Goal: Check status: Check status

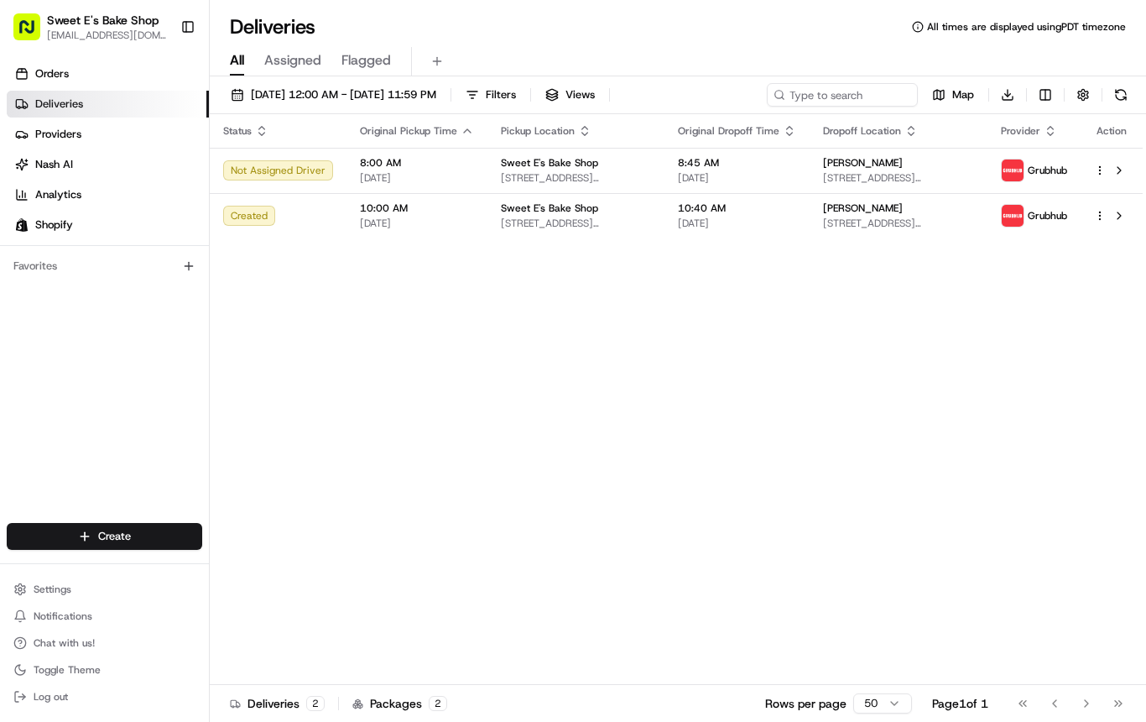
click at [81, 101] on span "Deliveries" at bounding box center [59, 103] width 48 height 15
click at [84, 128] on link "Providers" at bounding box center [108, 134] width 202 height 27
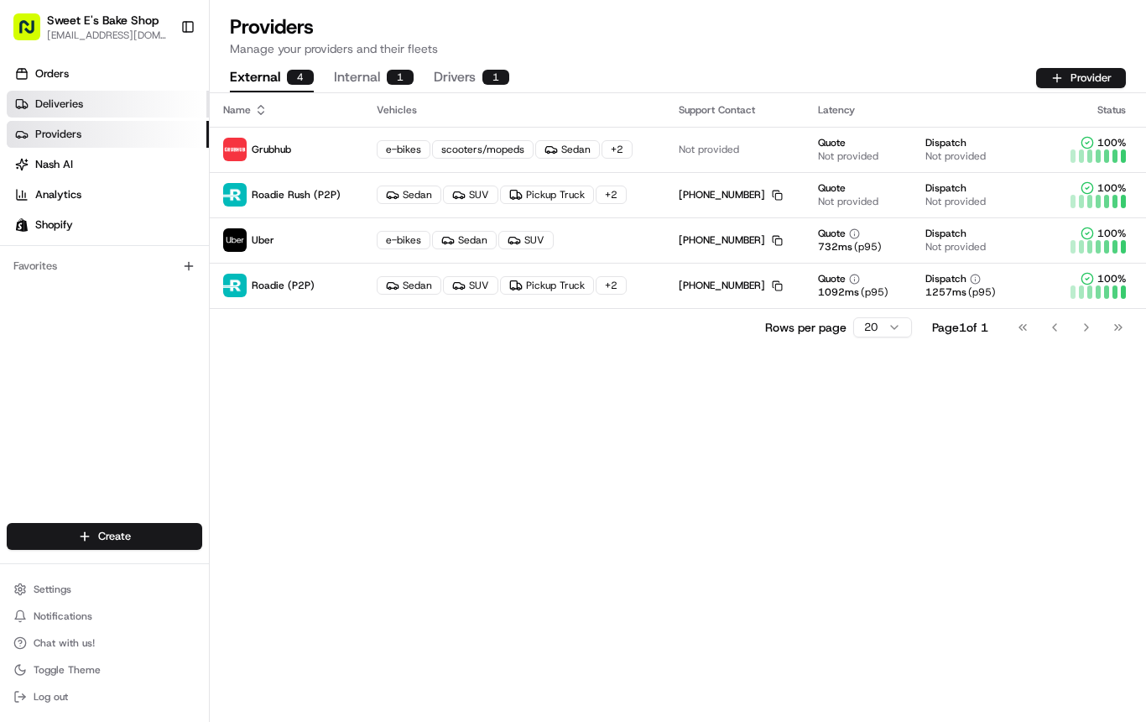
click at [88, 104] on link "Deliveries" at bounding box center [108, 104] width 202 height 27
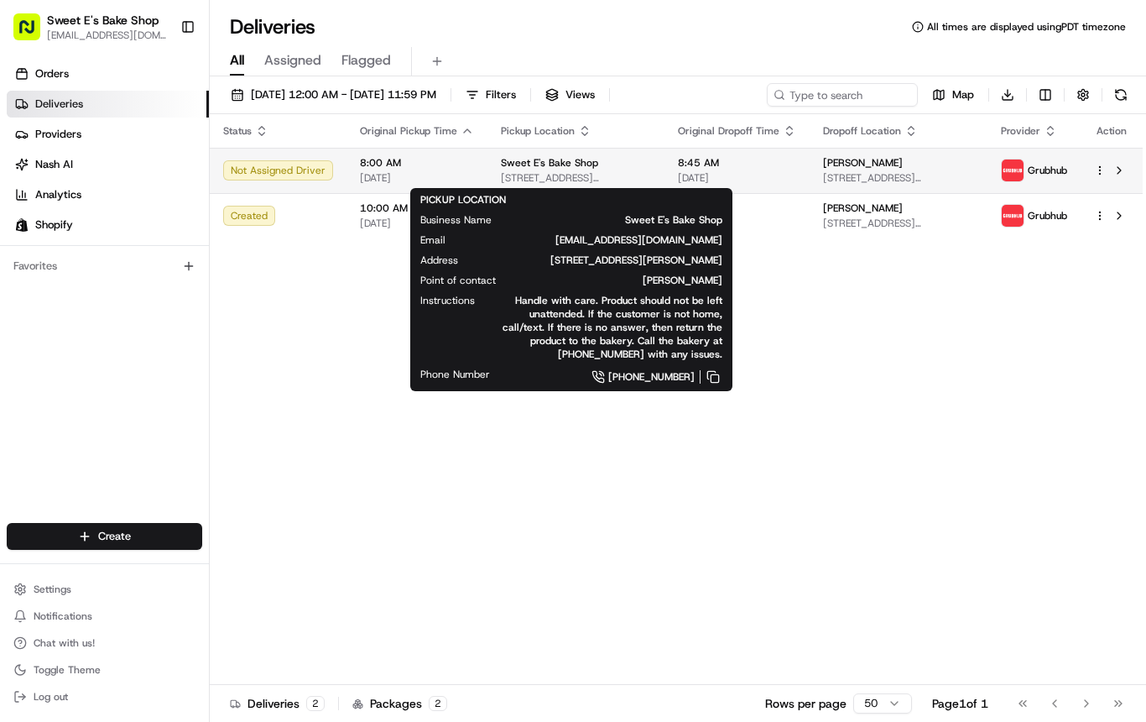
click at [507, 171] on span "[STREET_ADDRESS][PERSON_NAME]" at bounding box center [576, 177] width 150 height 13
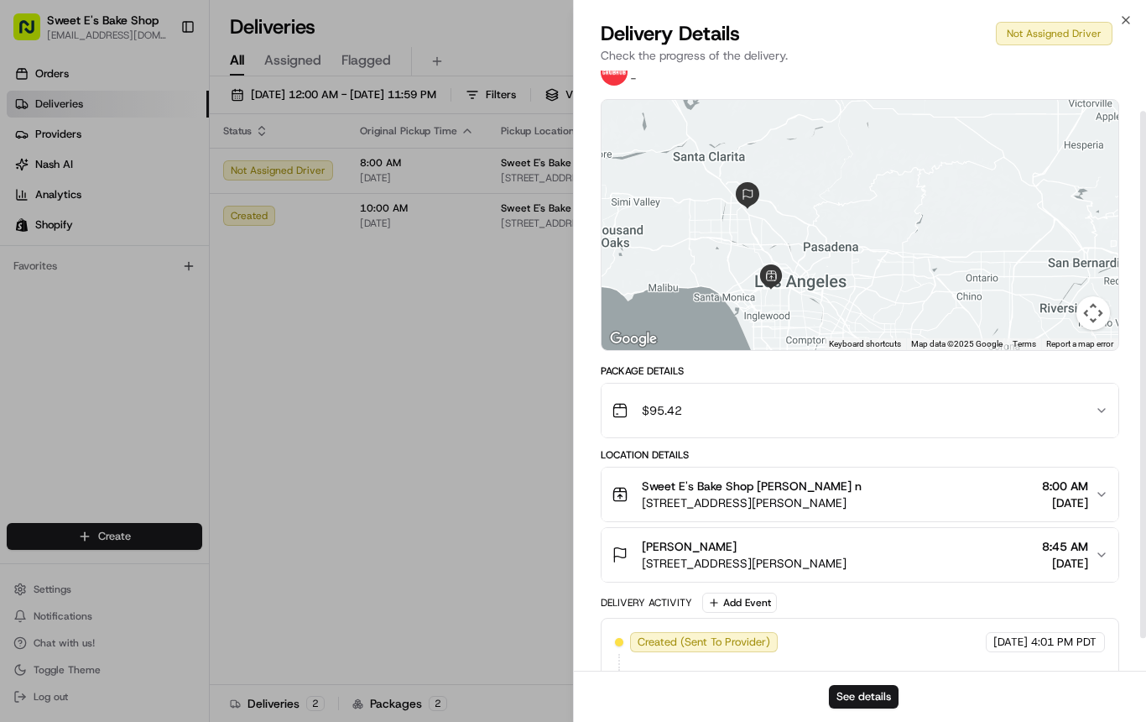
scroll to position [30, 0]
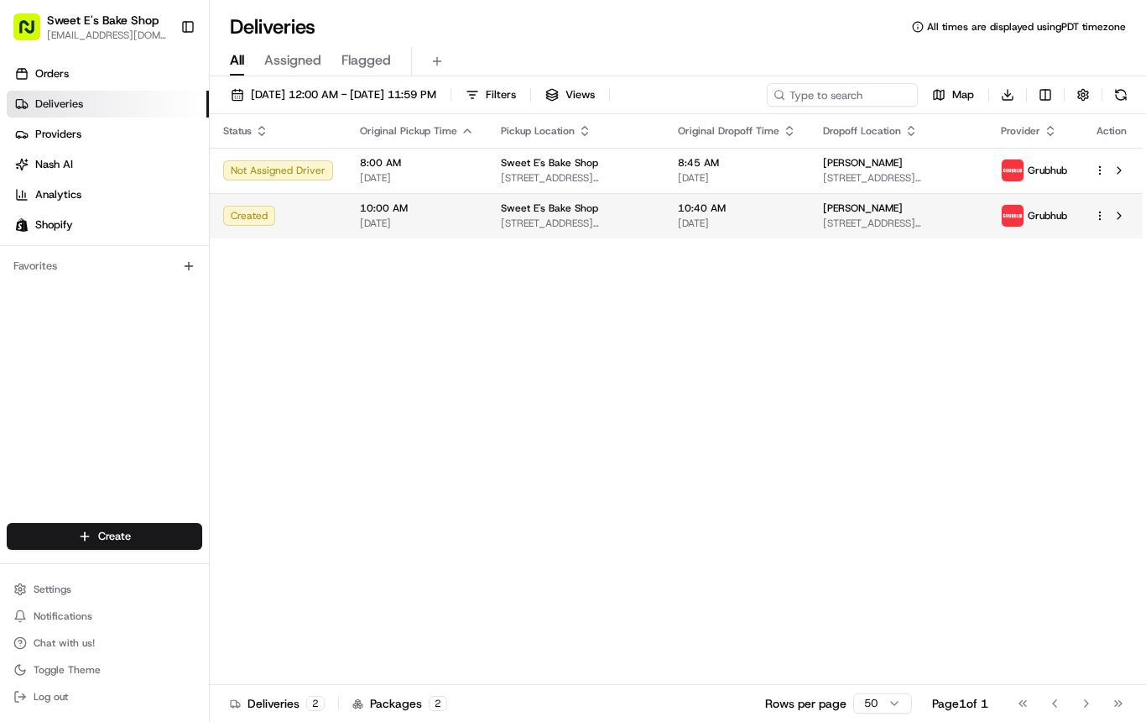
click at [757, 219] on span "[DATE]" at bounding box center [737, 222] width 118 height 13
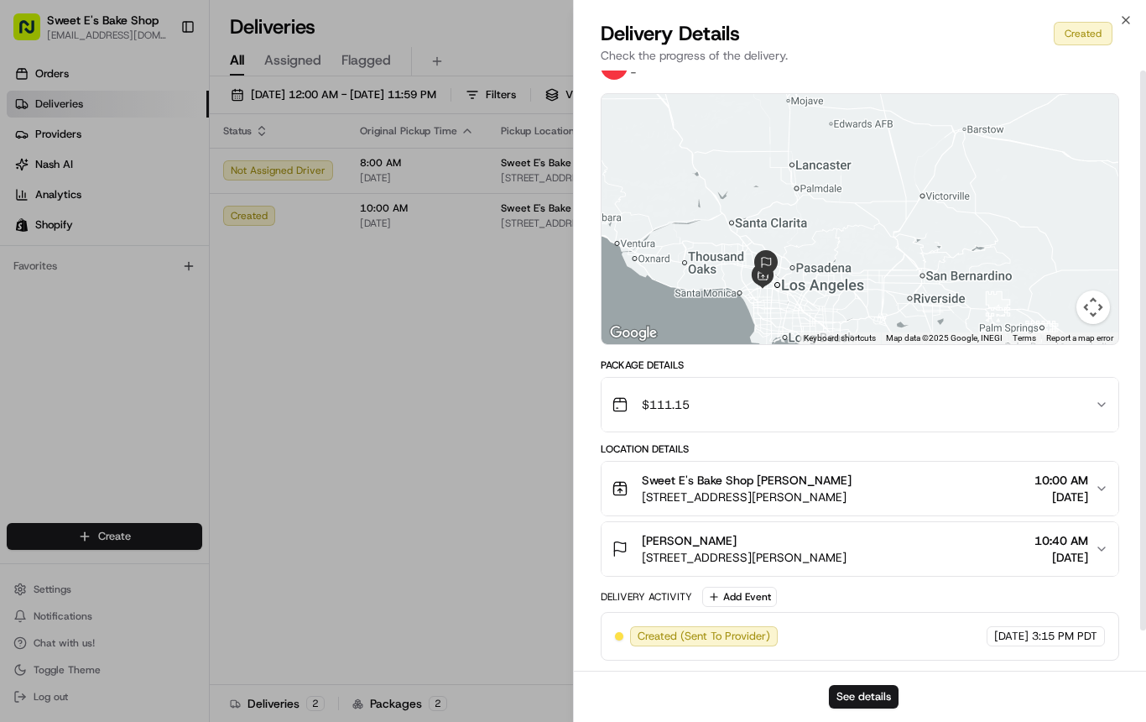
scroll to position [0, 0]
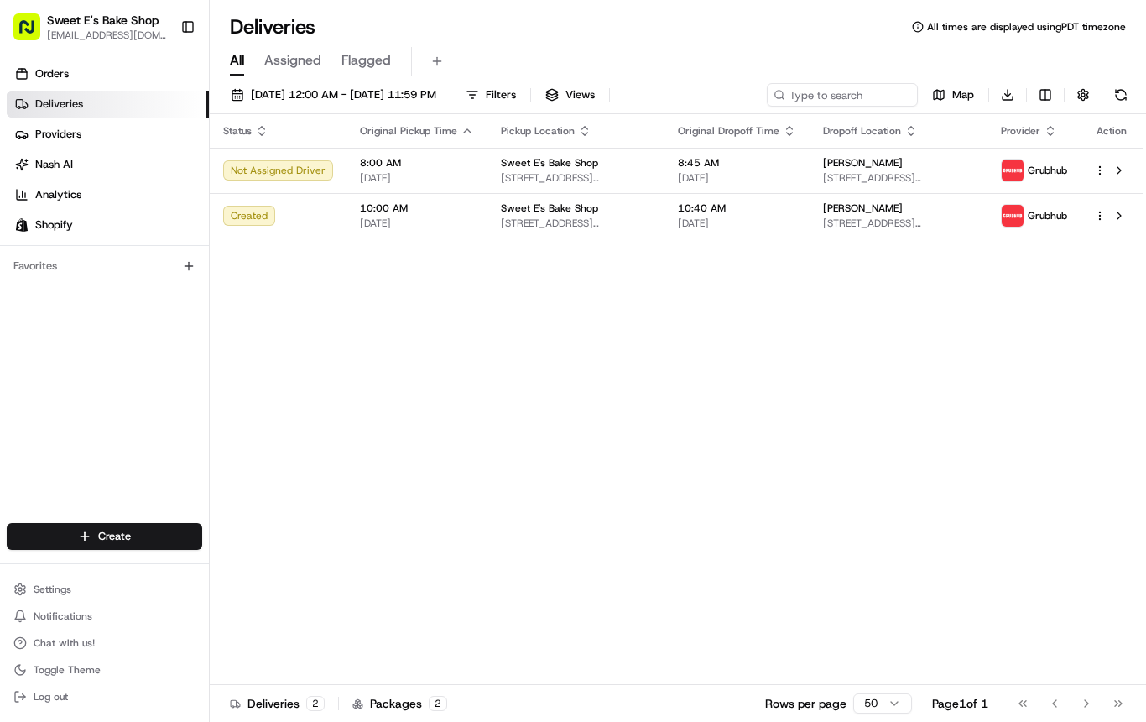
click at [295, 59] on span "Assigned" at bounding box center [292, 60] width 57 height 20
